Goal: Information Seeking & Learning: Learn about a topic

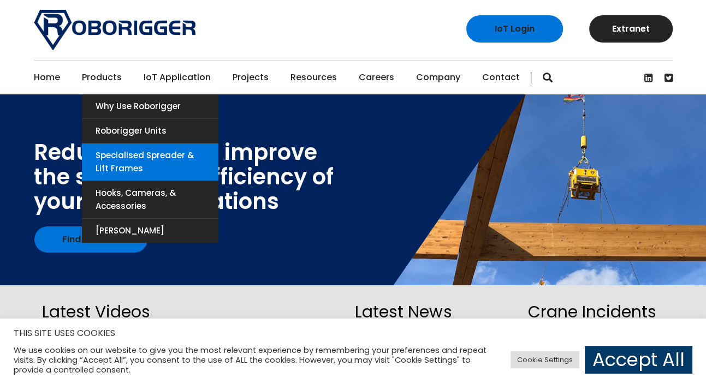
click at [126, 152] on link "Specialised Spreader & Lift Frames" at bounding box center [150, 162] width 136 height 37
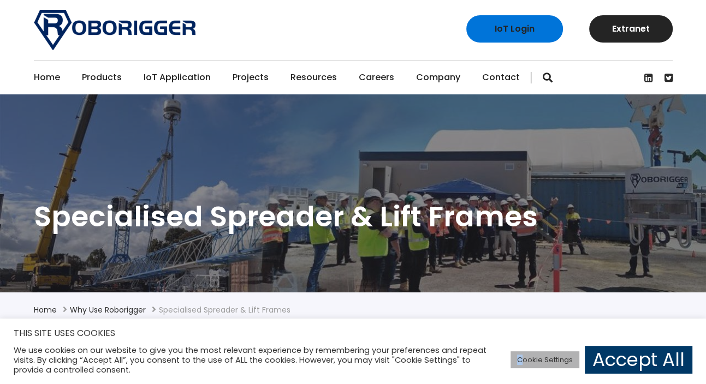
click at [521, 360] on link "Cookie Settings" at bounding box center [544, 359] width 69 height 17
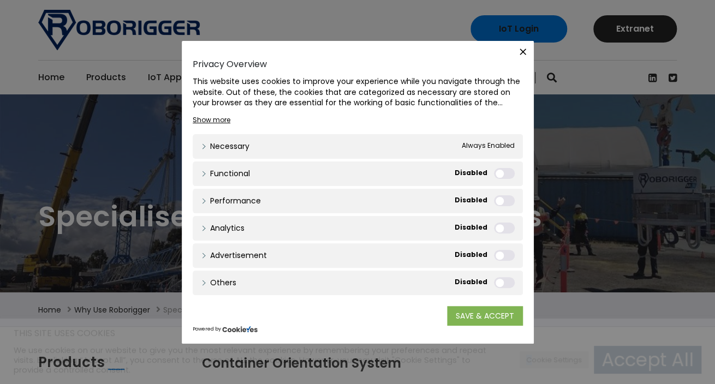
click at [464, 315] on link "SAVE & ACCEPT" at bounding box center [485, 316] width 76 height 20
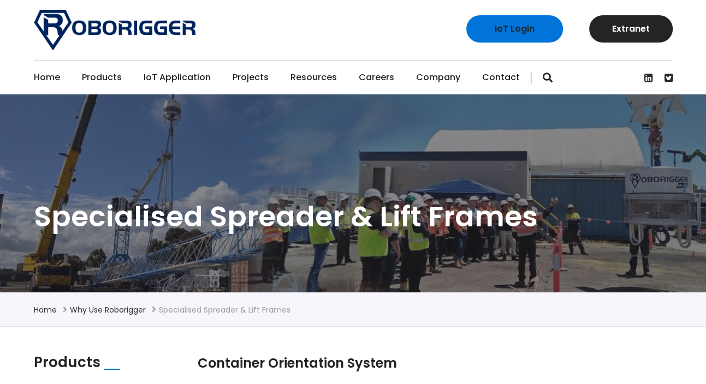
click at [490, 81] on link "Contact" at bounding box center [501, 78] width 38 height 34
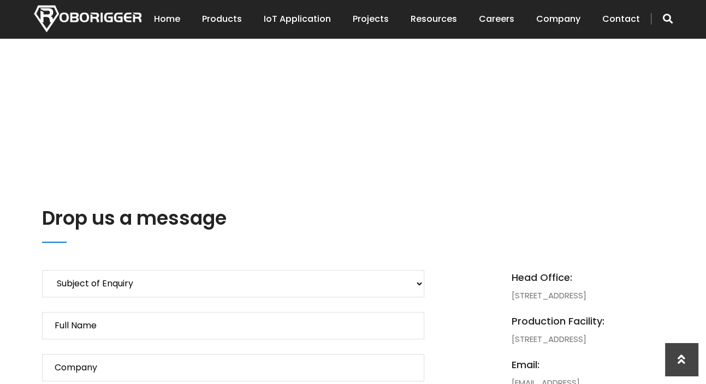
scroll to position [345, 0]
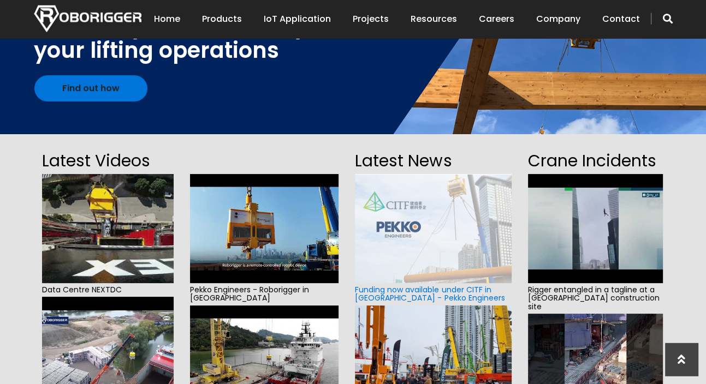
scroll to position [172, 0]
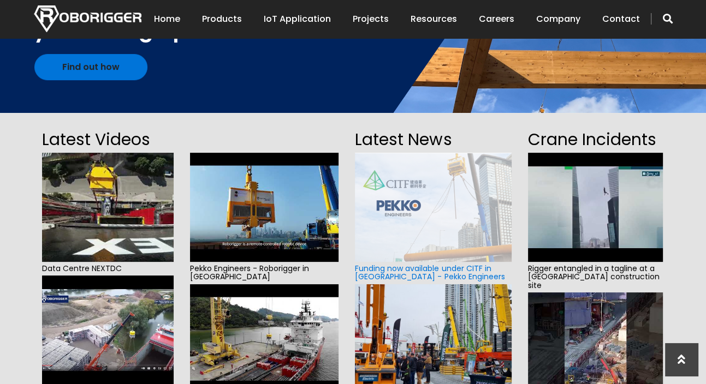
click at [294, 134] on div at bounding box center [264, 140] width 149 height 26
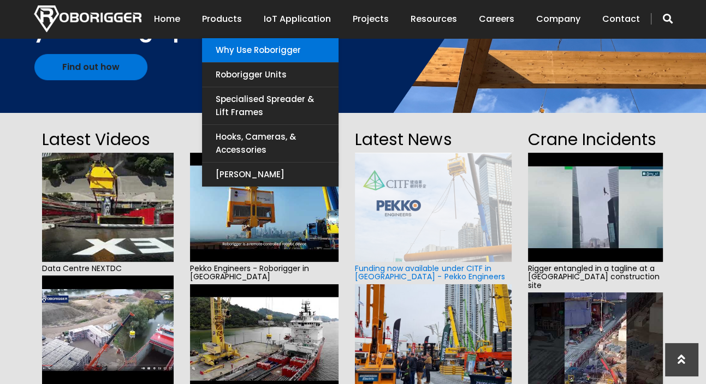
click at [251, 50] on link "Why use Roborigger" at bounding box center [270, 50] width 136 height 24
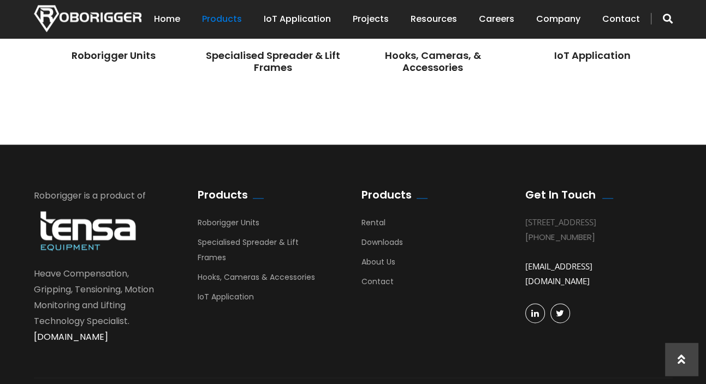
scroll to position [1085, 0]
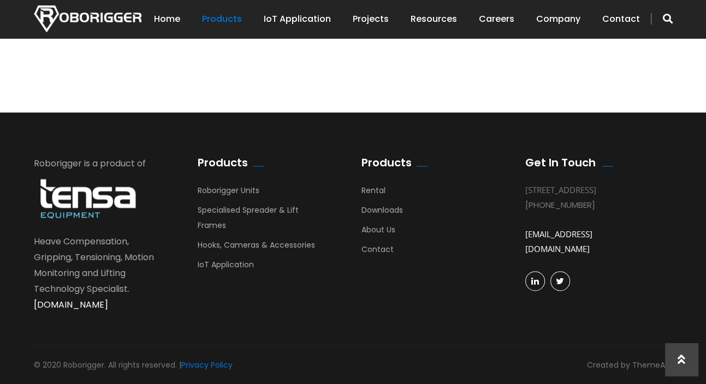
click at [108, 305] on link "[DOMAIN_NAME]" at bounding box center [71, 305] width 74 height 13
